Goal: Information Seeking & Learning: Learn about a topic

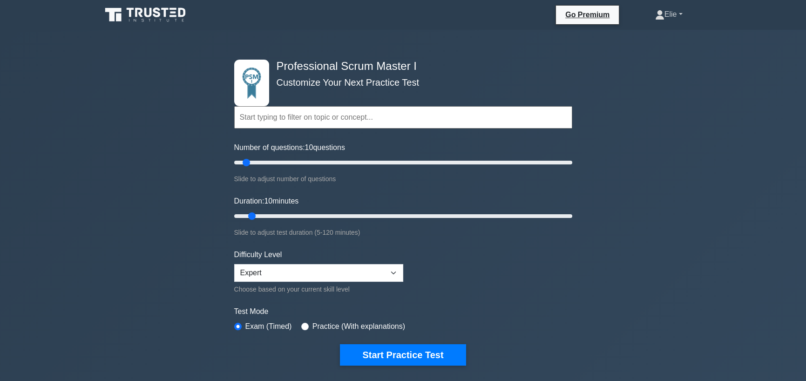
click at [672, 13] on link "Elie" at bounding box center [669, 14] width 72 height 19
click at [664, 31] on link "Profile" at bounding box center [670, 36] width 74 height 15
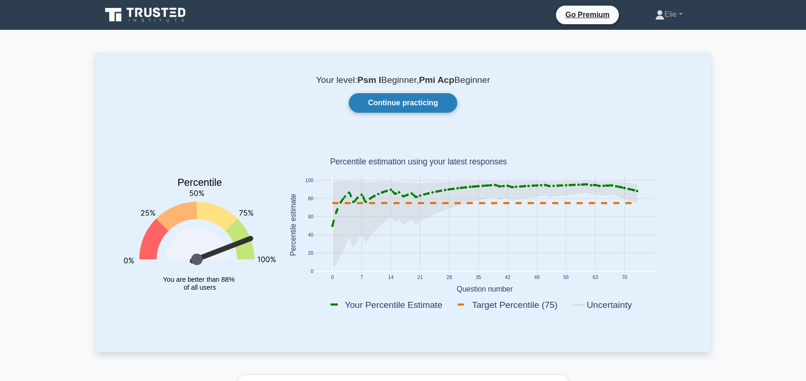
click at [415, 103] on link "Continue practicing" at bounding box center [403, 103] width 108 height 20
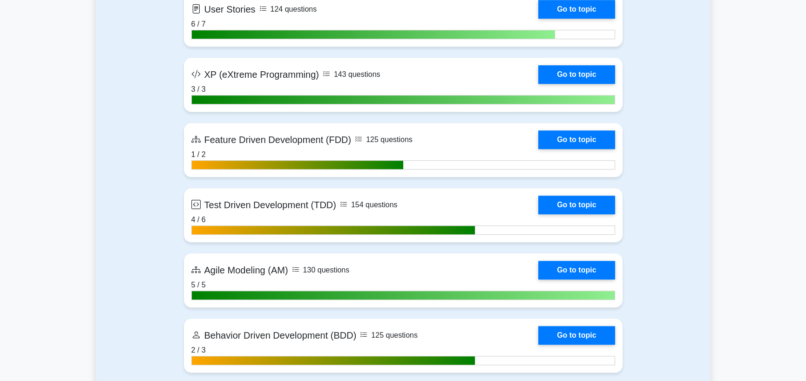
scroll to position [1956, 0]
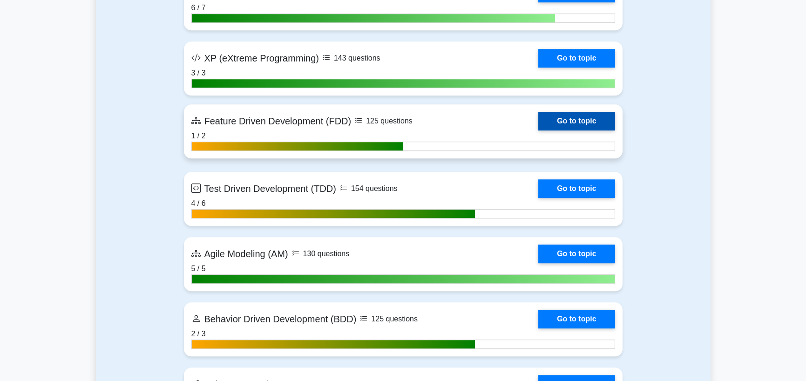
click at [559, 121] on link "Go to topic" at bounding box center [576, 121] width 76 height 19
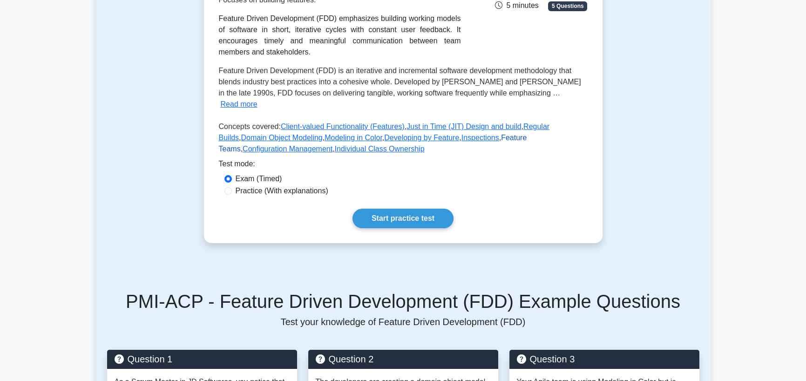
scroll to position [186, 0]
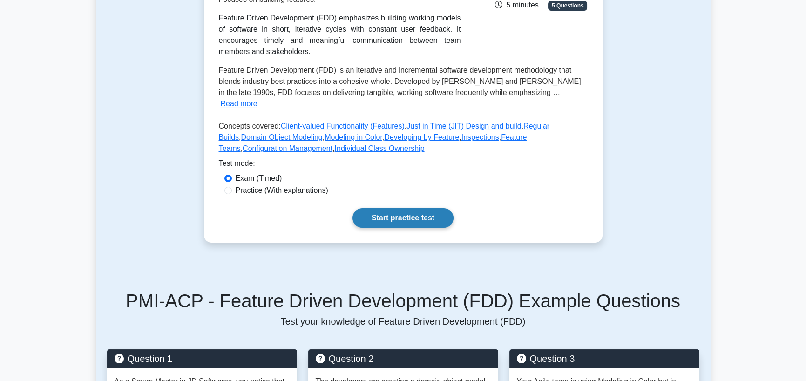
click at [416, 209] on link "Start practice test" at bounding box center [403, 218] width 101 height 20
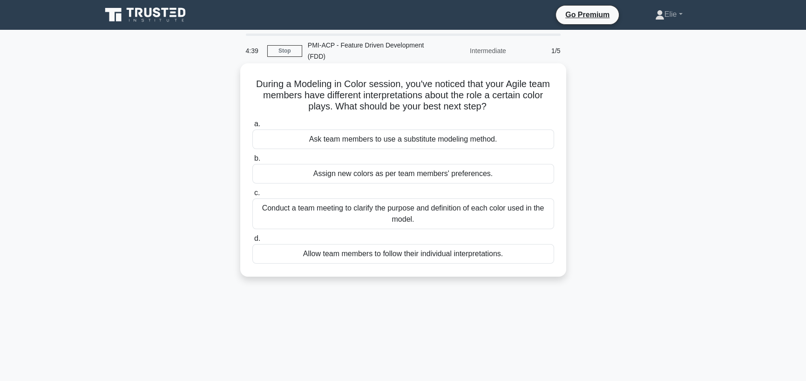
click at [458, 209] on div "Conduct a team meeting to clarify the purpose and definition of each color used…" at bounding box center [403, 213] width 302 height 31
click at [252, 196] on input "c. Conduct a team meeting to clarify the purpose and definition of each color u…" at bounding box center [252, 193] width 0 height 6
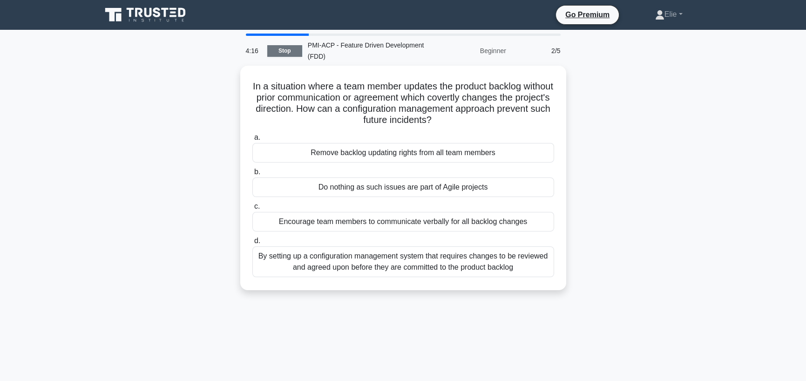
click at [292, 47] on link "Stop" at bounding box center [284, 51] width 35 height 12
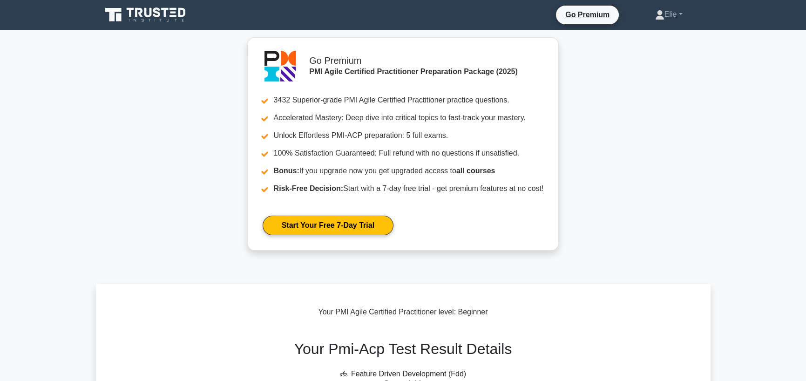
click at [156, 10] on icon at bounding box center [146, 15] width 89 height 18
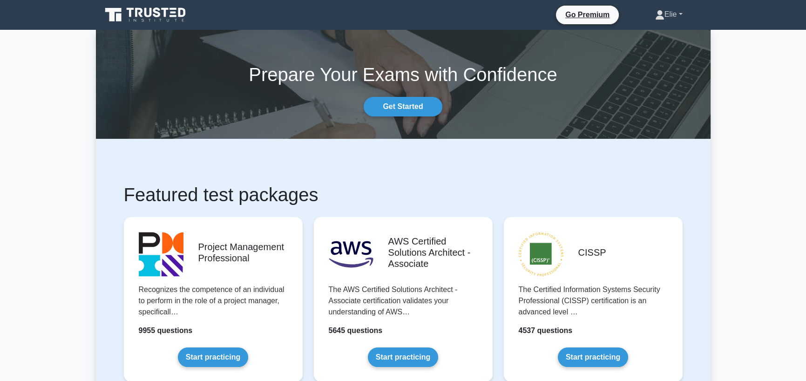
click at [668, 17] on link "Elie" at bounding box center [669, 14] width 72 height 19
click at [673, 33] on link "Profile" at bounding box center [670, 36] width 74 height 15
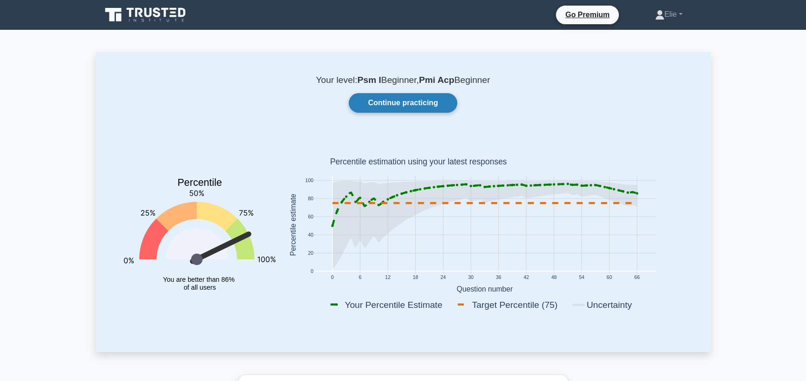
click at [409, 101] on link "Continue practicing" at bounding box center [403, 103] width 108 height 20
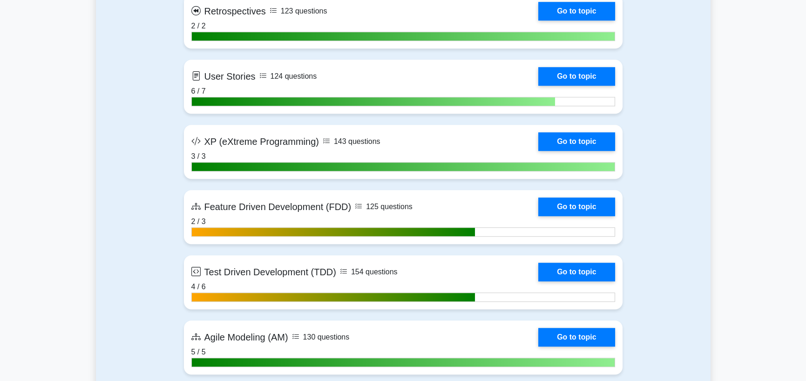
scroll to position [1863, 0]
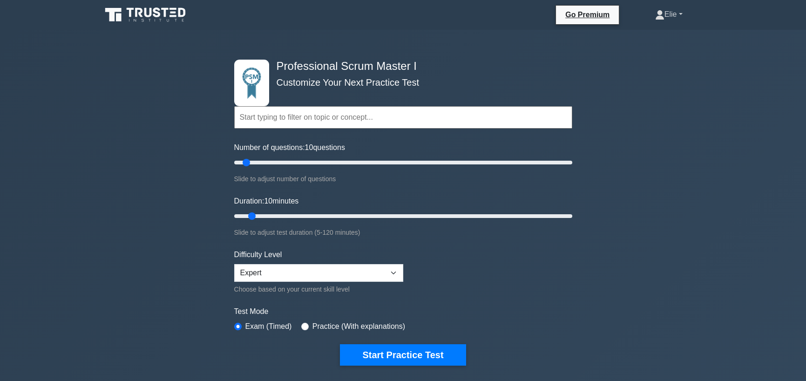
click at [669, 9] on link "Elie" at bounding box center [669, 14] width 72 height 19
click at [676, 34] on link "Profile" at bounding box center [670, 36] width 74 height 15
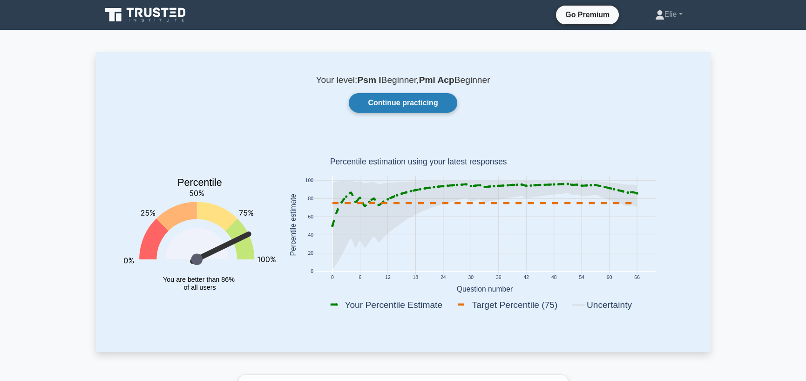
click at [416, 101] on link "Continue practicing" at bounding box center [403, 103] width 108 height 20
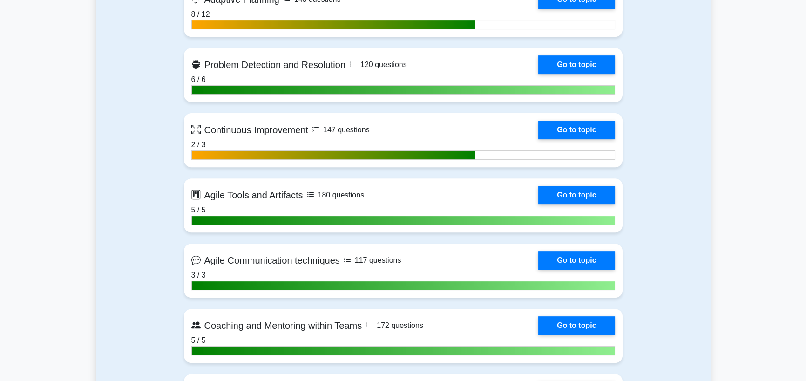
scroll to position [978, 0]
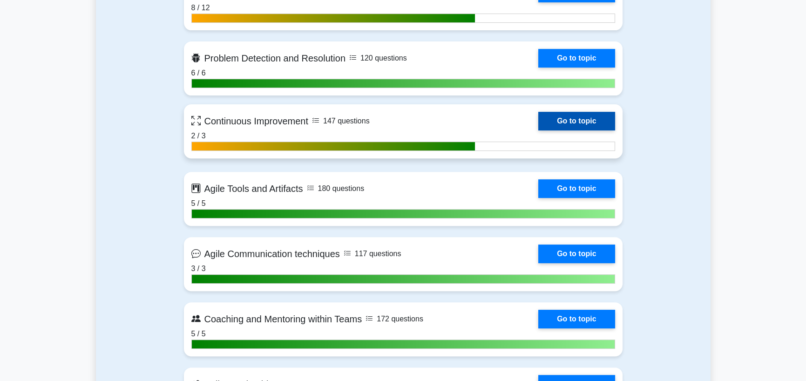
click at [566, 122] on link "Go to topic" at bounding box center [576, 121] width 76 height 19
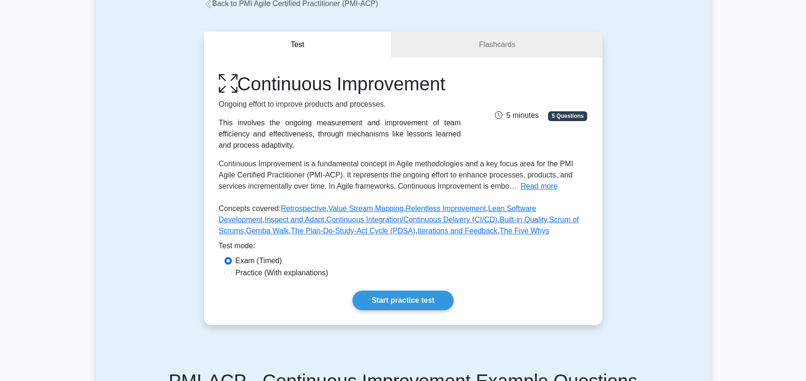
scroll to position [233, 0]
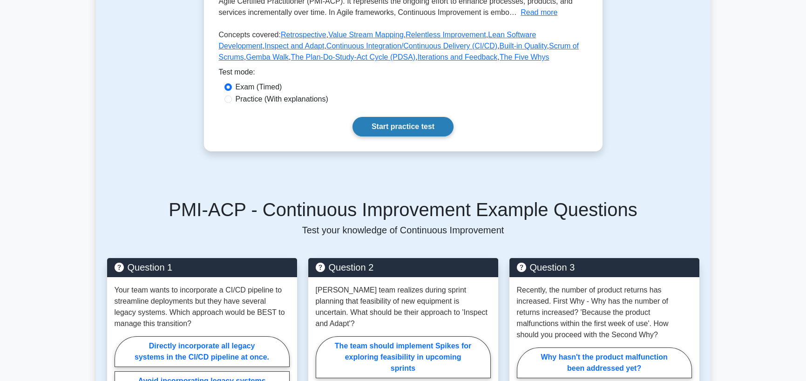
click at [421, 123] on link "Start practice test" at bounding box center [403, 127] width 101 height 20
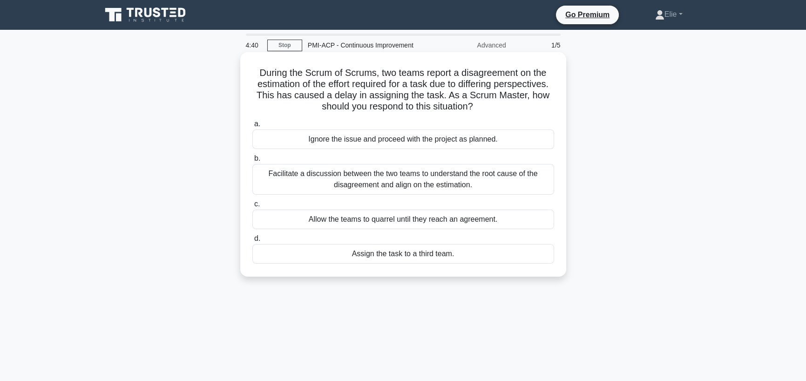
click at [369, 181] on div "Facilitate a discussion between the two teams to understand the root cause of t…" at bounding box center [403, 179] width 302 height 31
click at [252, 162] on input "b. Facilitate a discussion between the two teams to understand the root cause o…" at bounding box center [252, 159] width 0 height 6
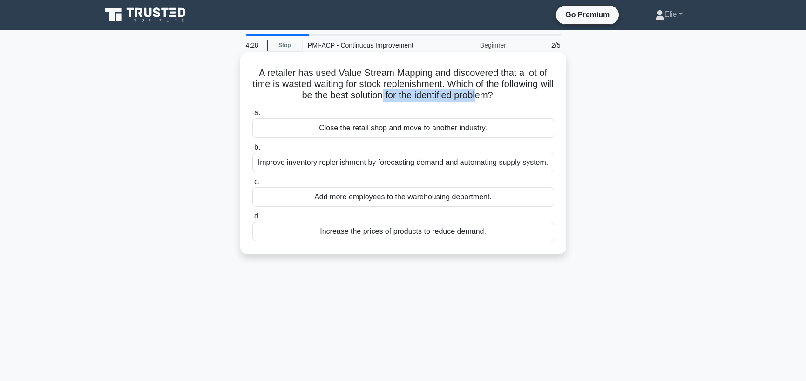
drag, startPoint x: 398, startPoint y: 100, endPoint x: 496, endPoint y: 100, distance: 97.3
click at [495, 100] on h5 "A retailer has used Value Stream Mapping and discovered that a lot of time is w…" at bounding box center [404, 84] width 304 height 34
click at [510, 102] on div "A retailer has used Value Stream Mapping and discovered that a lot of time is w…" at bounding box center [403, 153] width 319 height 195
click at [355, 166] on div "Improve inventory replenishment by forecasting demand and automating supply sys…" at bounding box center [403, 163] width 302 height 20
click at [252, 150] on input "b. Improve inventory replenishment by forecasting demand and automating supply …" at bounding box center [252, 147] width 0 height 6
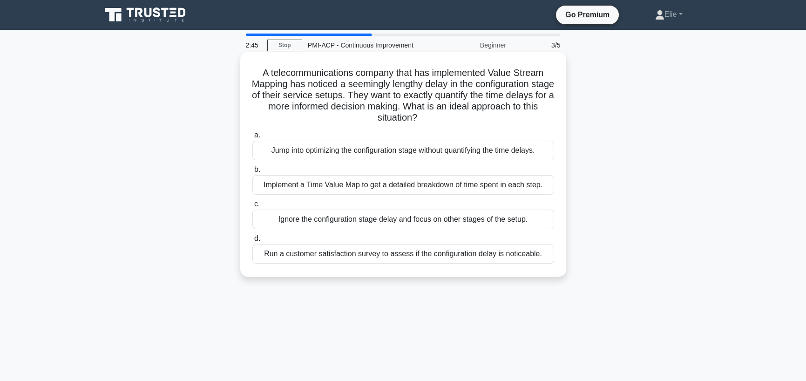
click at [490, 188] on div "Implement a Time Value Map to get a detailed breakdown of time spent in each st…" at bounding box center [403, 185] width 302 height 20
click at [252, 173] on input "b. Implement a Time Value Map to get a detailed breakdown of time spent in each…" at bounding box center [252, 170] width 0 height 6
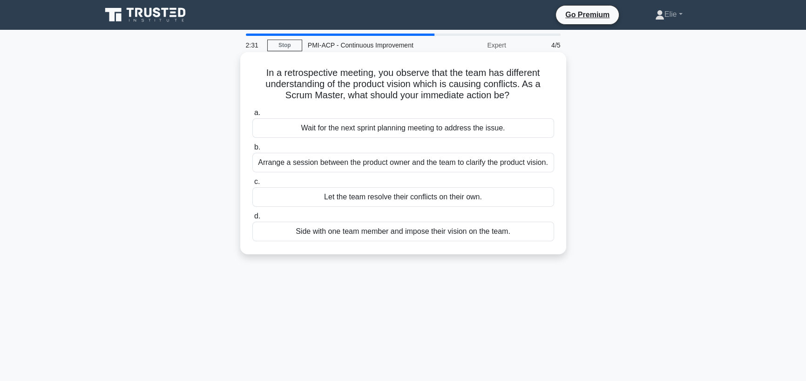
click at [509, 168] on div "Arrange a session between the product owner and the team to clarify the product…" at bounding box center [403, 163] width 302 height 20
click at [252, 150] on input "b. Arrange a session between the product owner and the team to clarify the prod…" at bounding box center [252, 147] width 0 height 6
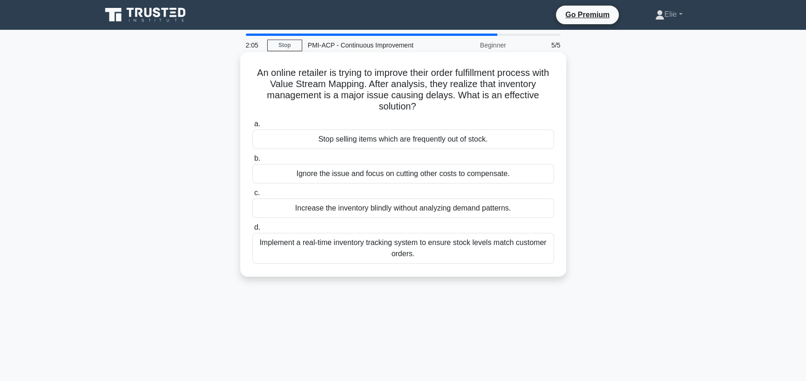
click at [397, 252] on div "Implement a real-time inventory tracking system to ensure stock levels match cu…" at bounding box center [403, 248] width 302 height 31
click at [252, 231] on input "d. Implement a real-time inventory tracking system to ensure stock levels match…" at bounding box center [252, 227] width 0 height 6
